Goal: Task Accomplishment & Management: Use online tool/utility

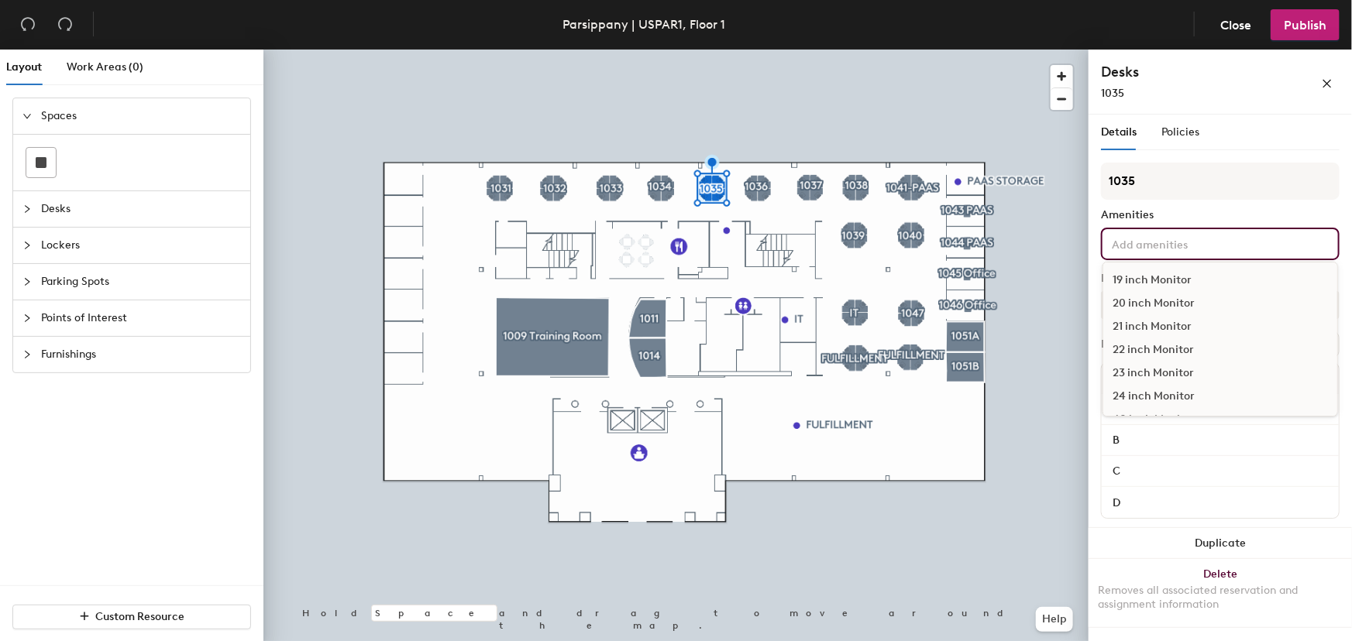
click at [1154, 244] on input at bounding box center [1177, 243] width 139 height 19
click at [1162, 392] on div "Dual Display" at bounding box center [1220, 393] width 234 height 23
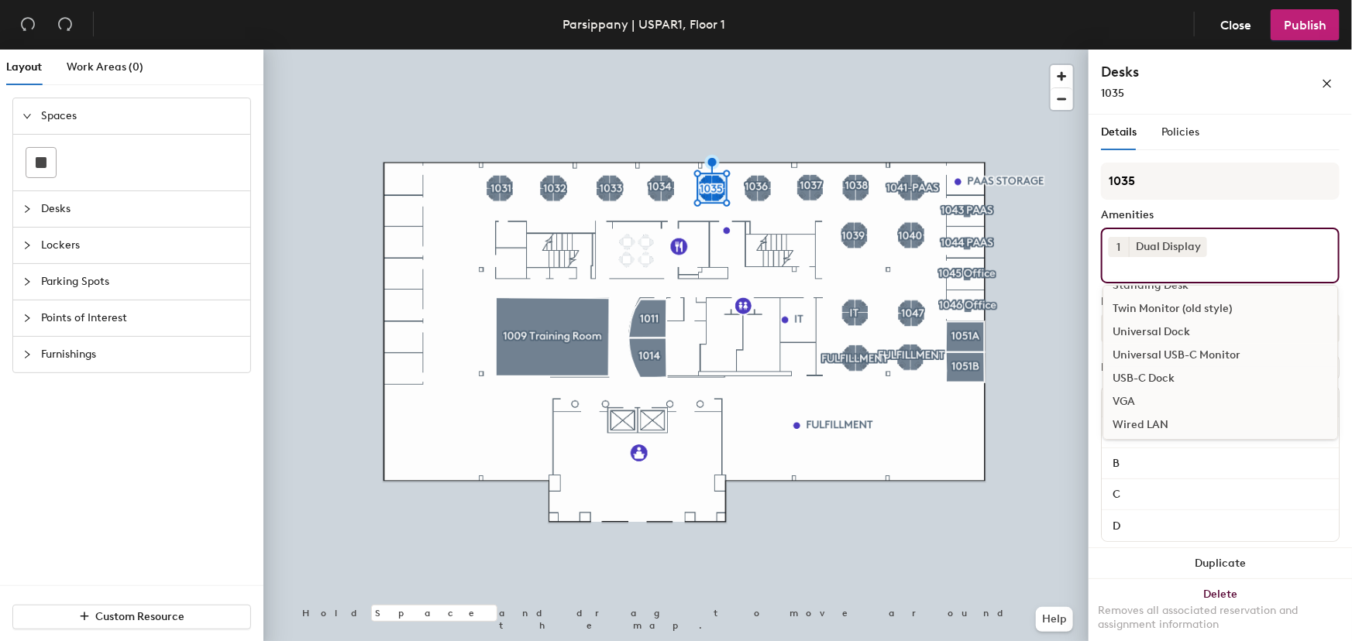
scroll to position [857, 0]
click at [1201, 349] on div "Universal USB-C Monitor" at bounding box center [1220, 352] width 234 height 23
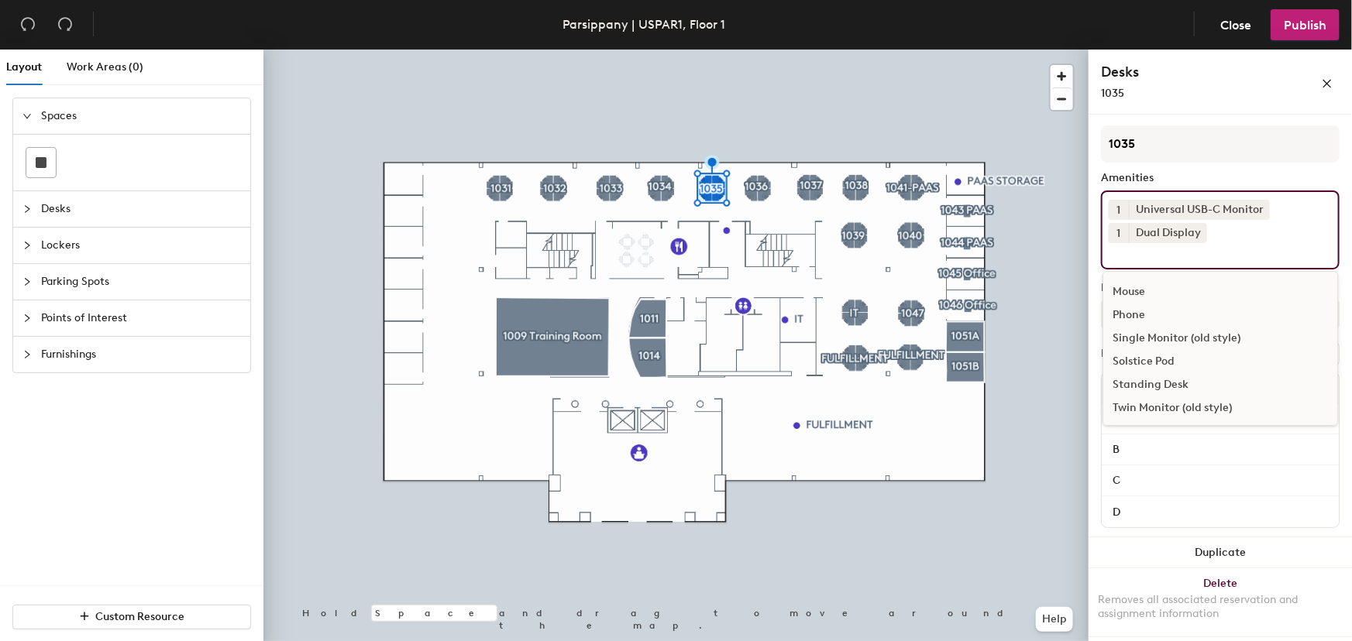
scroll to position [717, 0]
click at [1137, 313] on div "Mouse" at bounding box center [1220, 316] width 234 height 23
click at [1128, 290] on div "Mouse" at bounding box center [1220, 293] width 234 height 23
click at [1165, 255] on icon at bounding box center [1166, 256] width 6 height 6
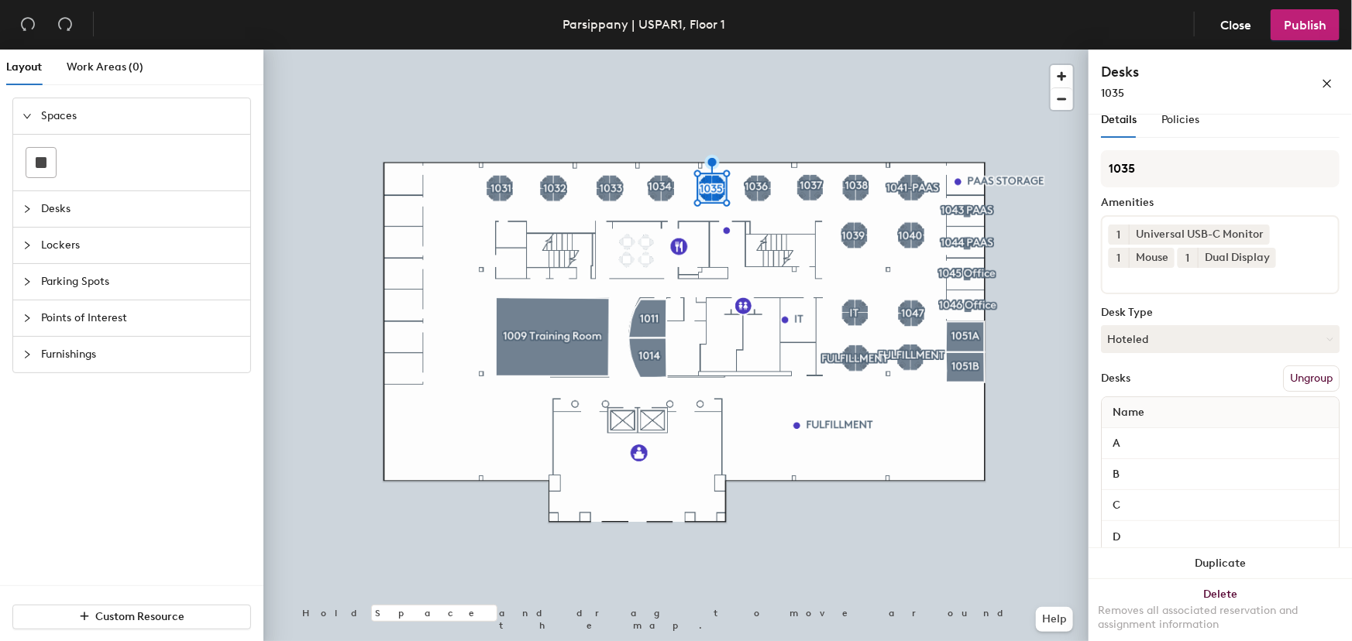
scroll to position [0, 0]
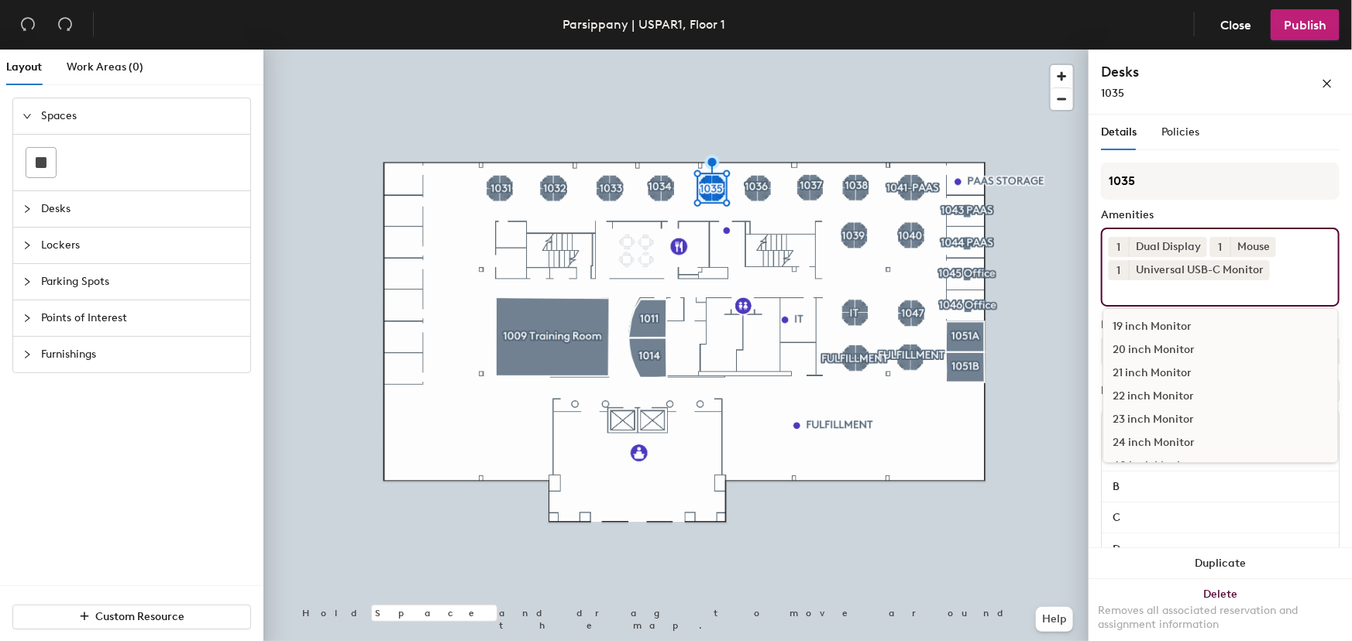
click at [1217, 297] on input at bounding box center [1177, 289] width 139 height 19
click at [1132, 364] on div "Keyboard" at bounding box center [1220, 368] width 234 height 23
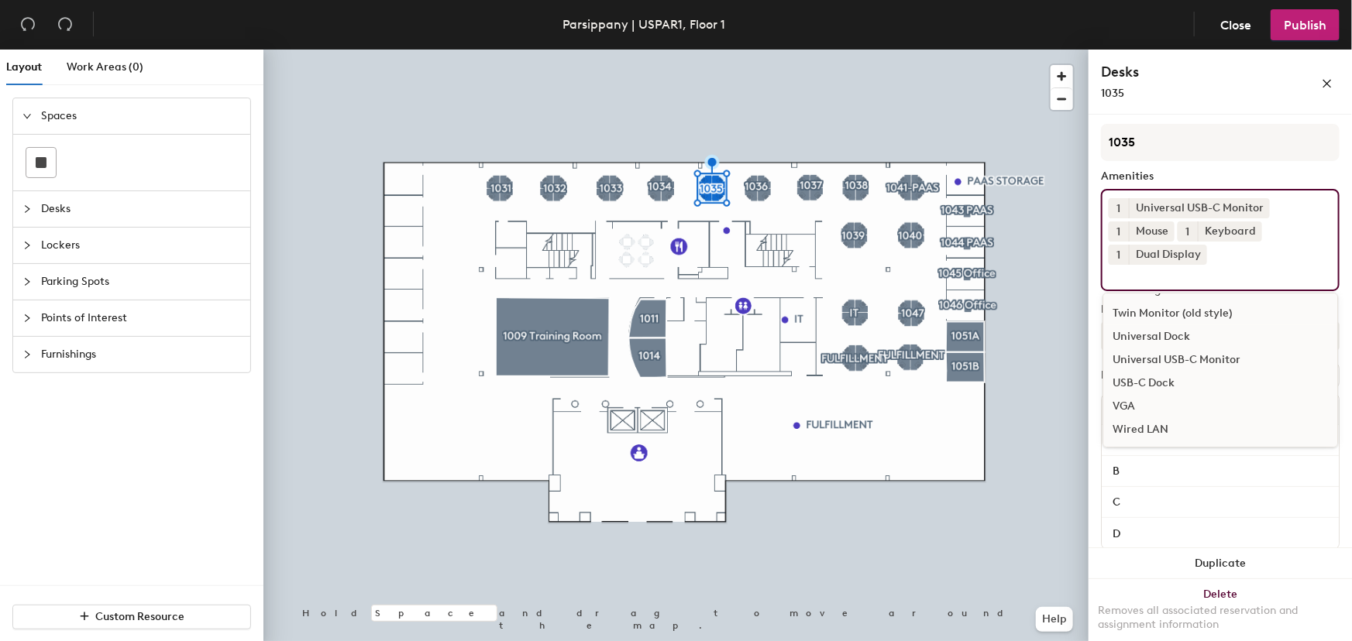
scroll to position [60, 0]
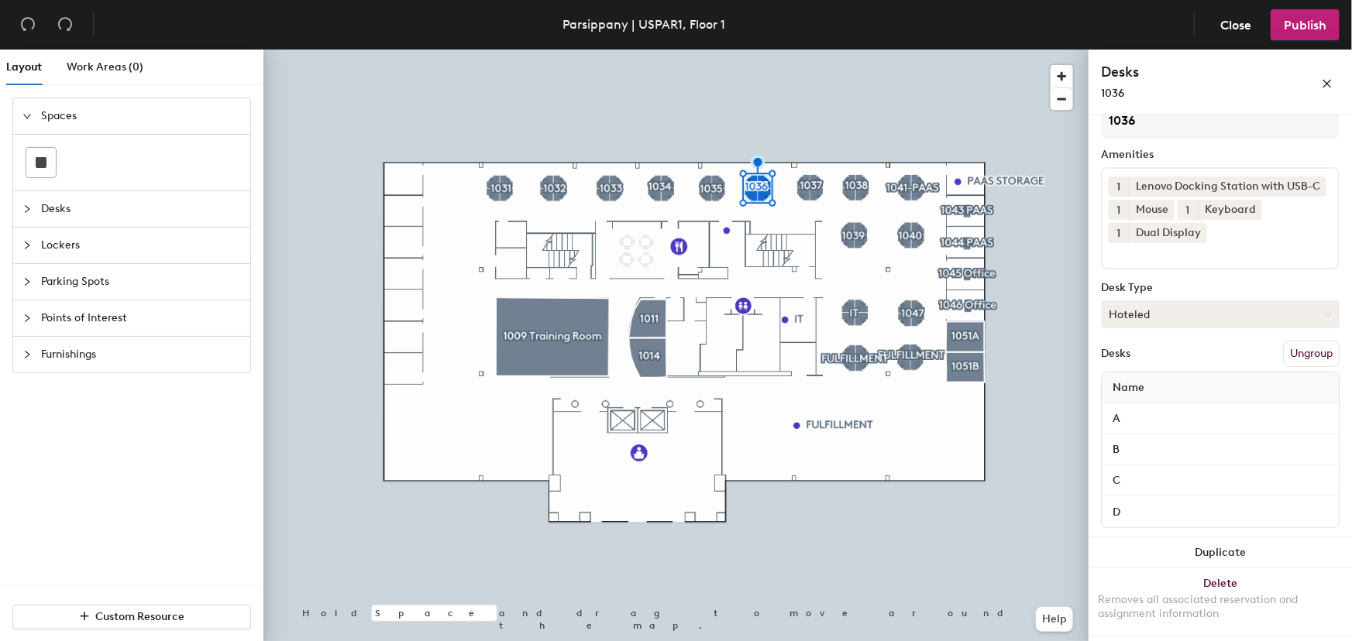
click at [805, 50] on div at bounding box center [675, 50] width 825 height 0
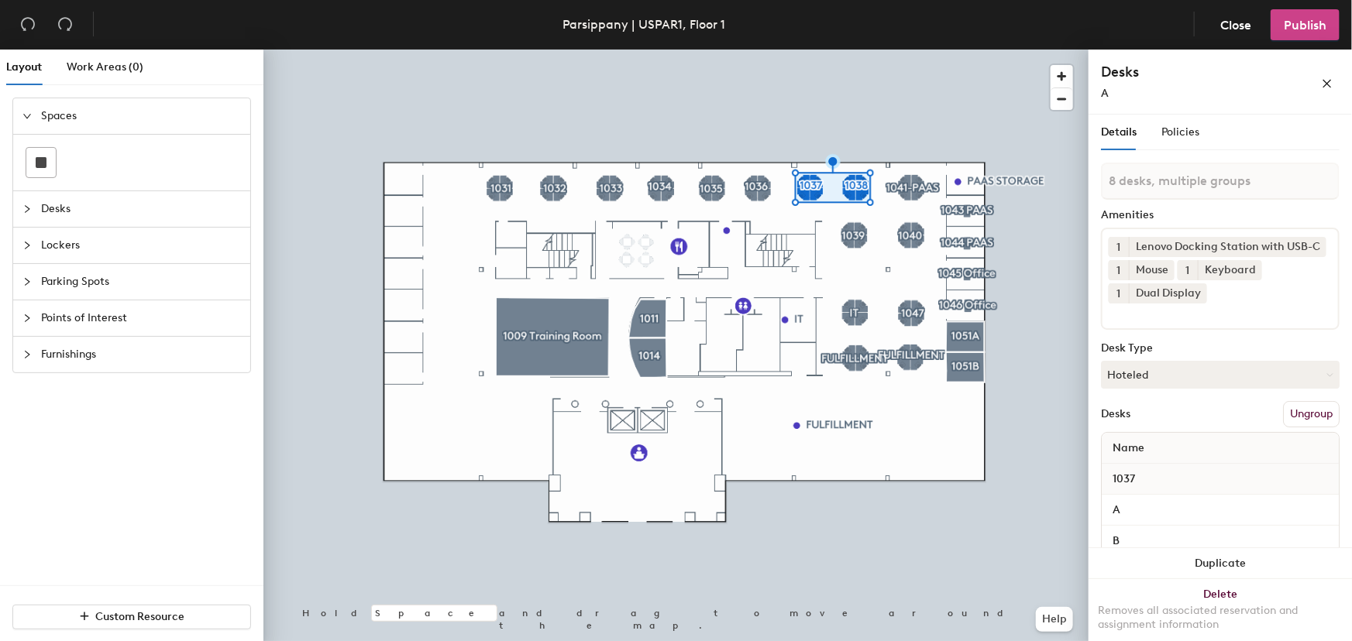
click at [1284, 23] on span "Publish" at bounding box center [1305, 25] width 43 height 15
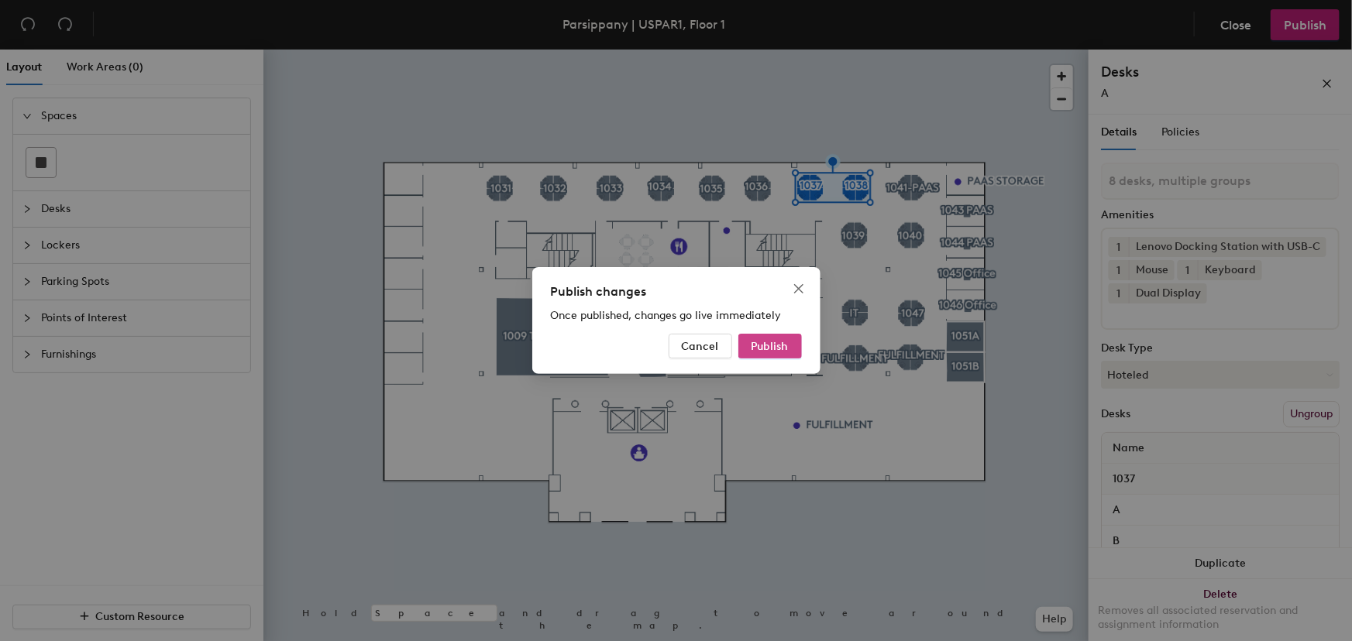
click at [776, 352] on span "Publish" at bounding box center [769, 346] width 37 height 13
